Goal: Information Seeking & Learning: Find specific fact

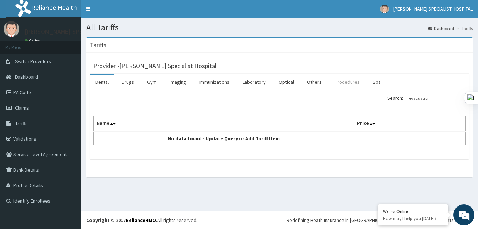
type input "evacuation"
click at [361, 78] on link "Procedures" at bounding box center [347, 82] width 36 height 15
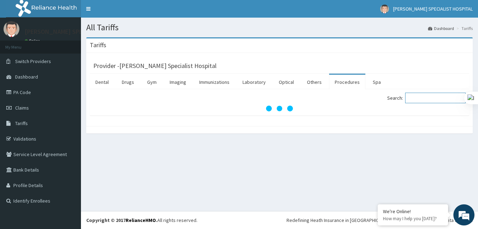
click at [420, 100] on input "Search:" at bounding box center [435, 98] width 61 height 11
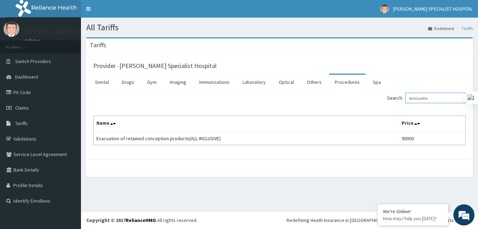
type input "evacuatio"
click at [421, 96] on input "evacuatio" at bounding box center [435, 98] width 61 height 11
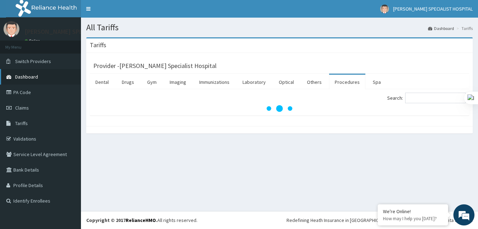
click at [33, 77] on span "Dashboard" at bounding box center [26, 77] width 23 height 6
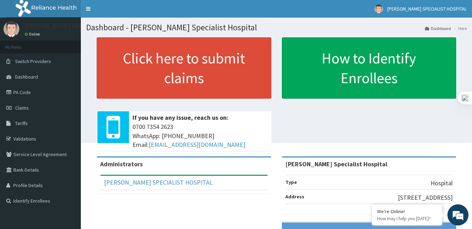
click at [281, 153] on div "Click here to submit claims If you have any issue, reach us on: 0700 7354 2623 …" at bounding box center [276, 96] width 381 height 119
click at [41, 76] on link "Dashboard" at bounding box center [40, 76] width 81 height 15
